Goal: Task Accomplishment & Management: Manage account settings

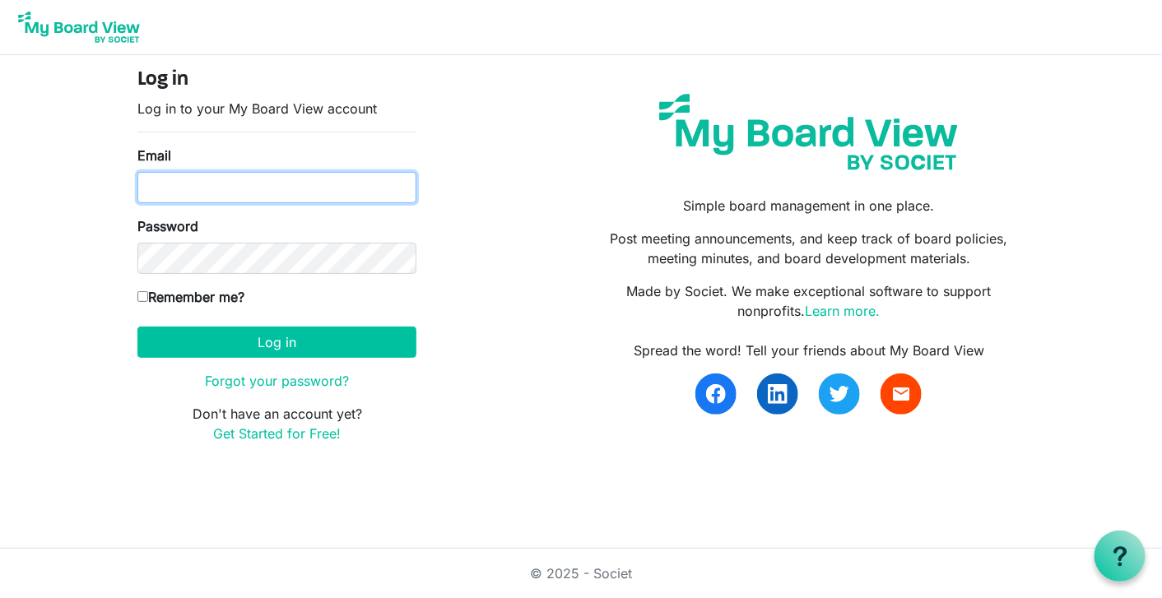
click at [183, 192] on input "Email" at bounding box center [276, 187] width 279 height 31
type input "[EMAIL_ADDRESS][DOMAIN_NAME]"
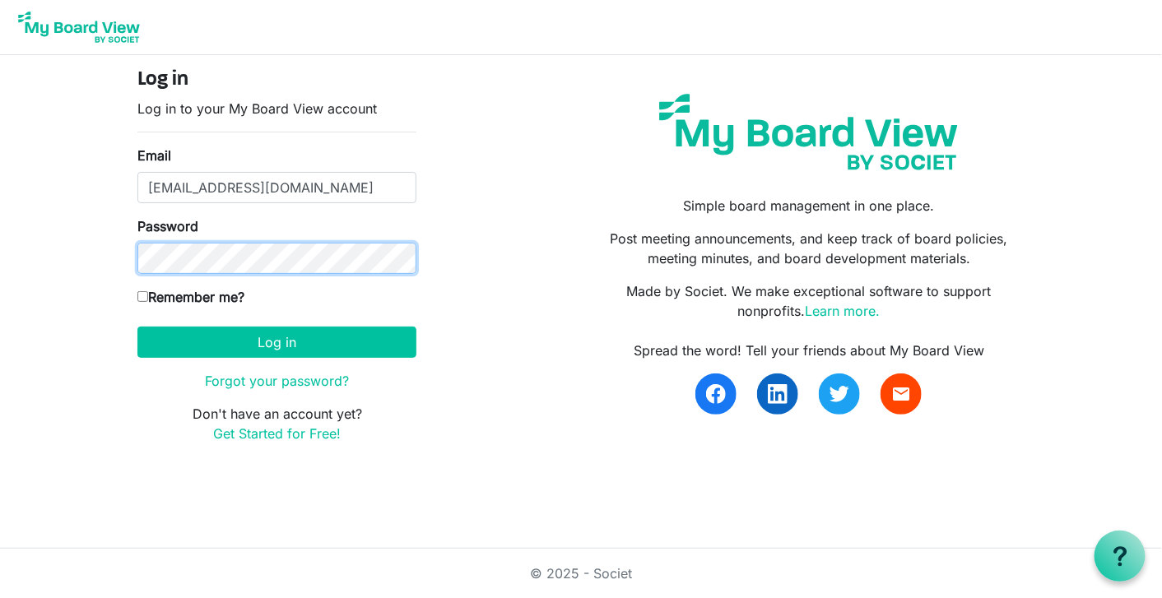
click at [137, 327] on button "Log in" at bounding box center [276, 342] width 279 height 31
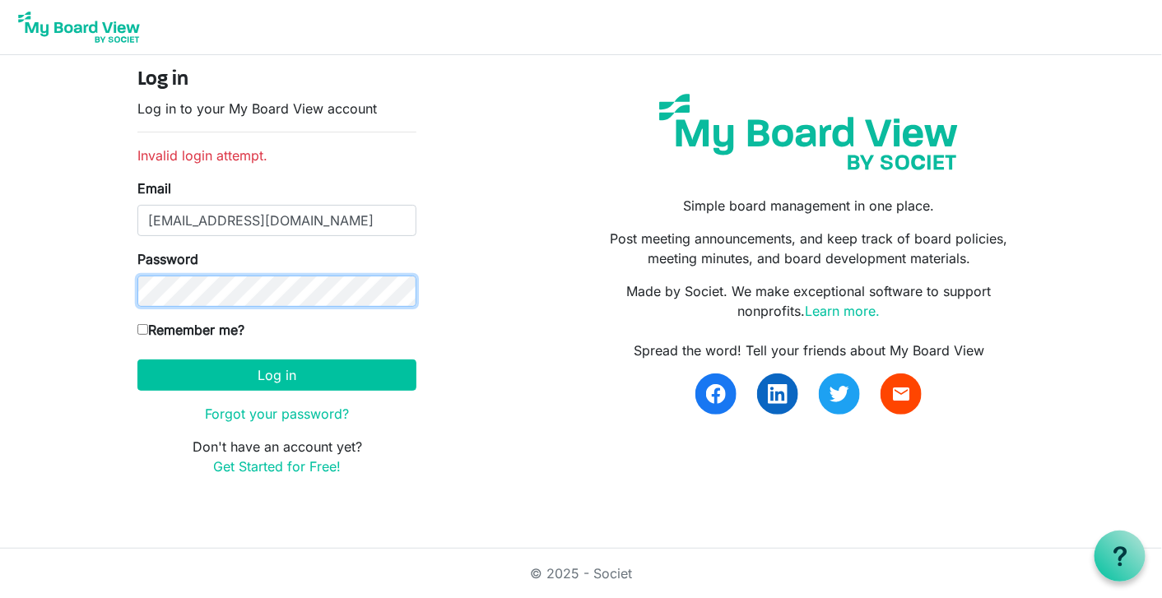
click at [137, 360] on button "Log in" at bounding box center [276, 375] width 279 height 31
